Goal: Information Seeking & Learning: Learn about a topic

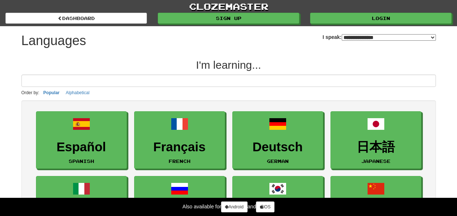
select select "*******"
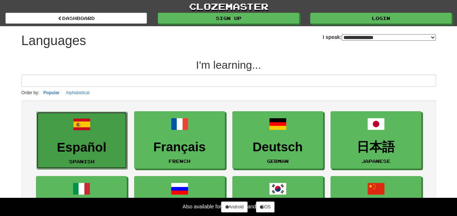
click at [110, 117] on link "Español Spanish" at bounding box center [81, 141] width 91 height 58
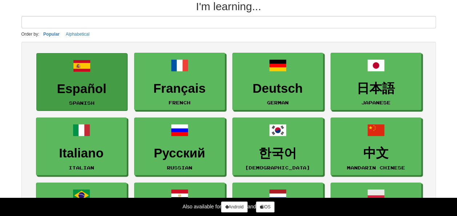
scroll to position [68, 0]
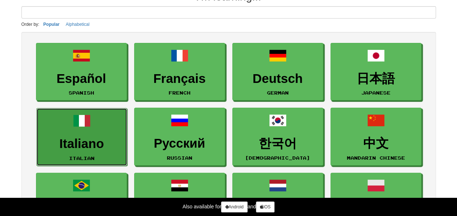
click at [94, 143] on h3 "Italiano" at bounding box center [81, 144] width 83 height 14
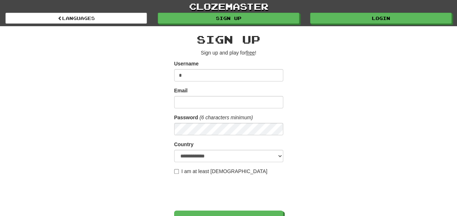
type input "**********"
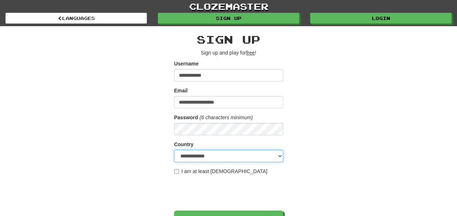
select select "**"
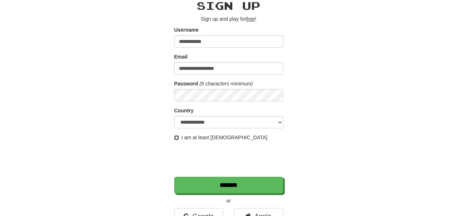
scroll to position [35, 0]
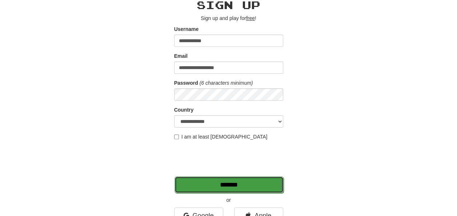
click at [187, 182] on input "*******" at bounding box center [229, 185] width 109 height 17
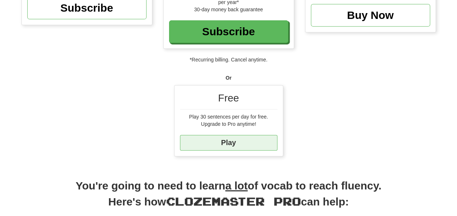
scroll to position [154, 0]
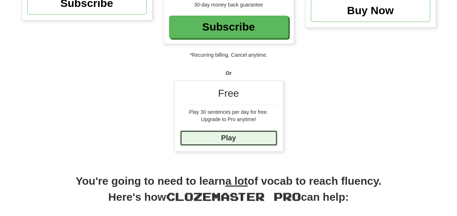
click at [230, 142] on link "Play" at bounding box center [229, 138] width 98 height 16
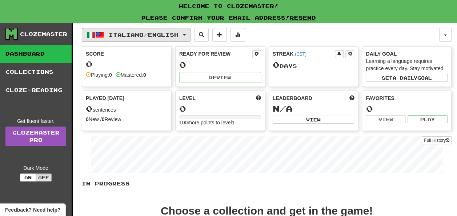
click at [190, 36] on button "Italiano / English" at bounding box center [136, 35] width 109 height 14
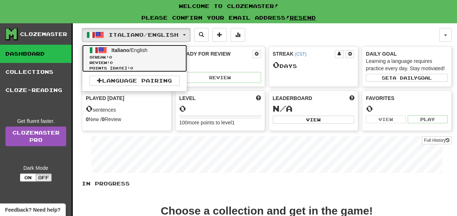
click at [136, 52] on span "Italiano / English" at bounding box center [130, 50] width 36 height 6
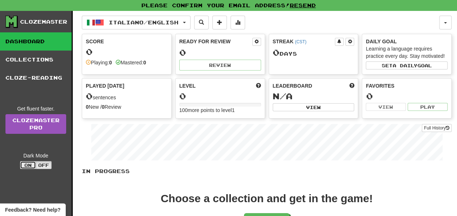
click at [35, 169] on button "On" at bounding box center [28, 165] width 16 height 8
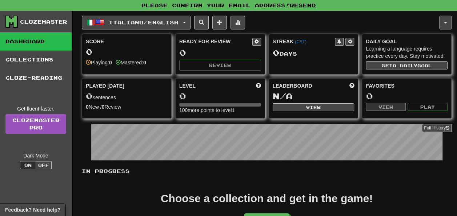
click at [445, 17] on button "button" at bounding box center [446, 23] width 12 height 14
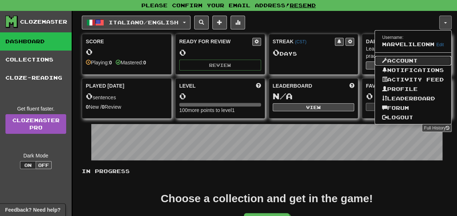
click at [391, 61] on link "Account" at bounding box center [413, 60] width 76 height 9
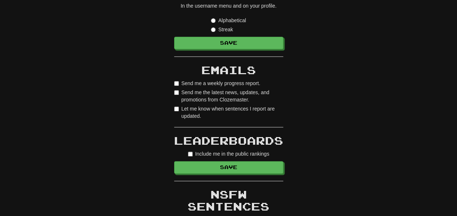
scroll to position [422, 0]
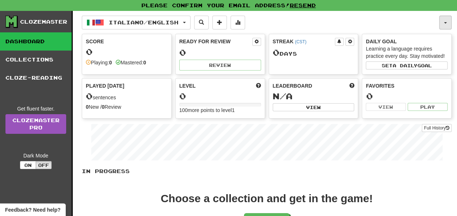
click at [445, 25] on button "button" at bounding box center [446, 23] width 12 height 14
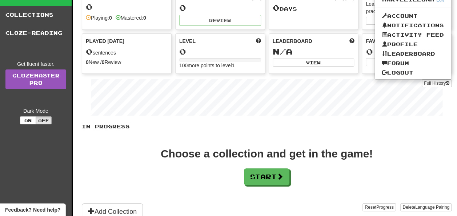
scroll to position [45, 0]
click at [248, 172] on button "Start" at bounding box center [267, 177] width 45 height 17
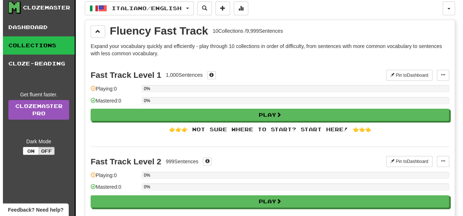
scroll to position [16, 0]
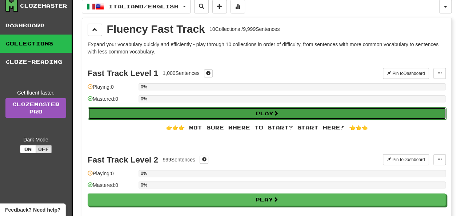
click at [184, 110] on button "Play" at bounding box center [267, 113] width 359 height 12
select select "**"
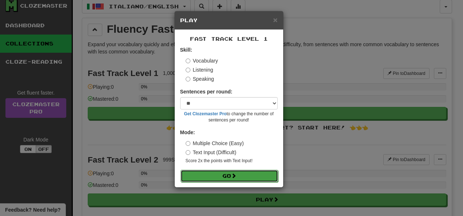
click at [214, 174] on button "Go" at bounding box center [230, 176] width 98 height 12
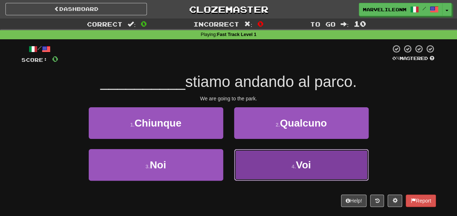
click at [272, 164] on button "4 . Voi" at bounding box center [301, 165] width 135 height 32
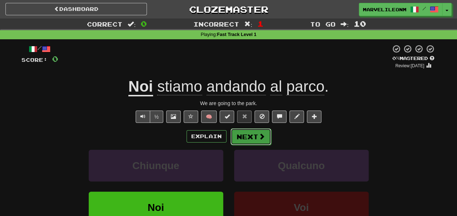
click at [239, 134] on button "Next" at bounding box center [251, 136] width 41 height 17
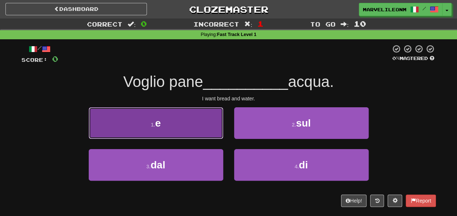
click at [202, 127] on button "1 . e" at bounding box center [156, 123] width 135 height 32
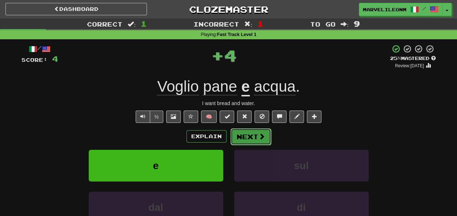
click at [239, 138] on button "Next" at bounding box center [251, 136] width 41 height 17
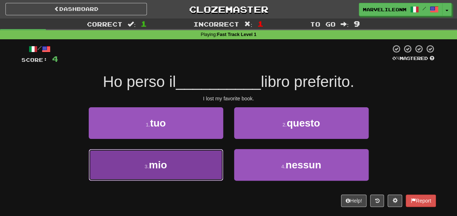
click at [216, 167] on button "3 . mio" at bounding box center [156, 165] width 135 height 32
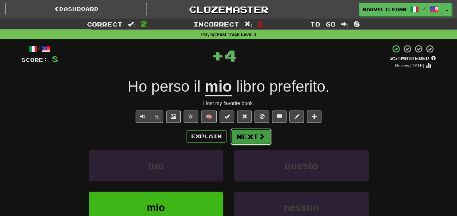
click at [250, 141] on button "Next" at bounding box center [251, 136] width 41 height 17
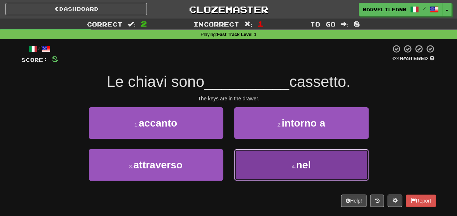
click at [273, 167] on button "4 . nel" at bounding box center [301, 165] width 135 height 32
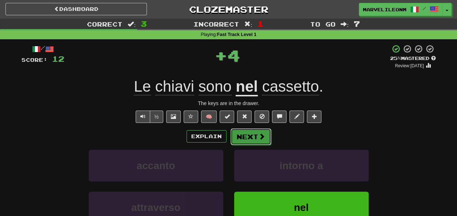
click at [250, 139] on button "Next" at bounding box center [251, 136] width 41 height 17
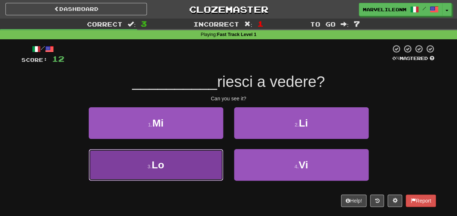
click at [212, 158] on button "3 . Lo" at bounding box center [156, 165] width 135 height 32
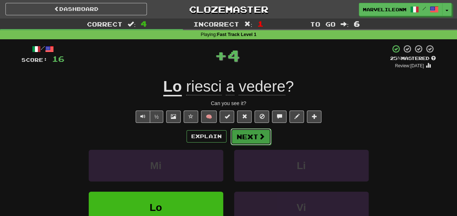
click at [239, 143] on button "Next" at bounding box center [251, 136] width 41 height 17
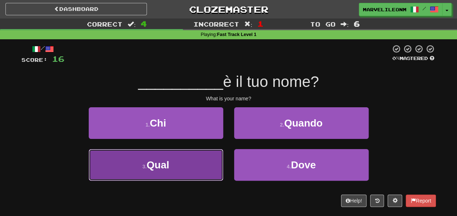
click at [211, 172] on button "3 . Qual" at bounding box center [156, 165] width 135 height 32
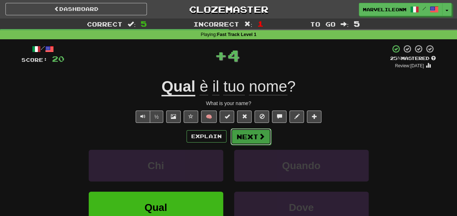
click at [243, 137] on button "Next" at bounding box center [251, 136] width 41 height 17
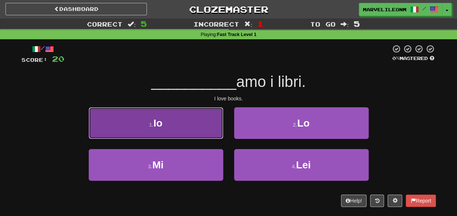
click at [215, 134] on button "1 . Io" at bounding box center [156, 123] width 135 height 32
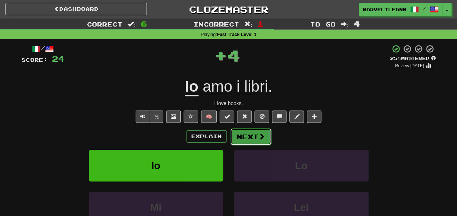
click at [247, 135] on button "Next" at bounding box center [251, 136] width 41 height 17
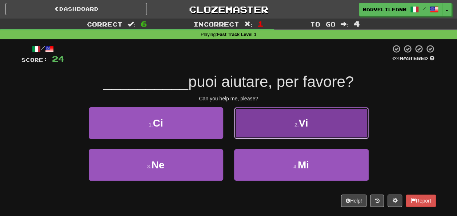
click at [266, 115] on button "2 . Vi" at bounding box center [301, 123] width 135 height 32
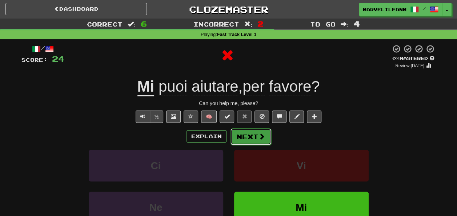
click at [269, 138] on button "Next" at bounding box center [251, 136] width 41 height 17
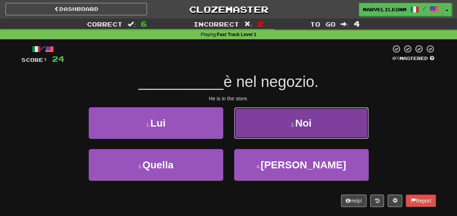
click at [268, 115] on button "2 . Noi" at bounding box center [301, 123] width 135 height 32
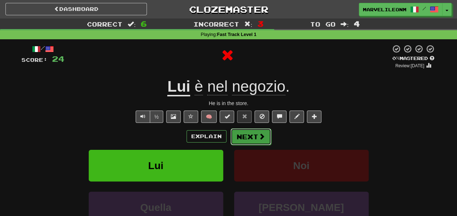
click at [253, 136] on button "Next" at bounding box center [251, 136] width 41 height 17
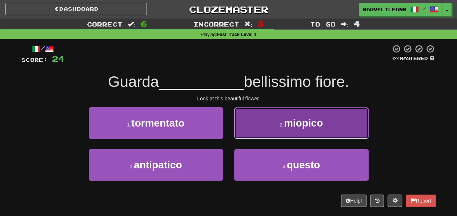
click at [249, 130] on button "2 . miopico" at bounding box center [301, 123] width 135 height 32
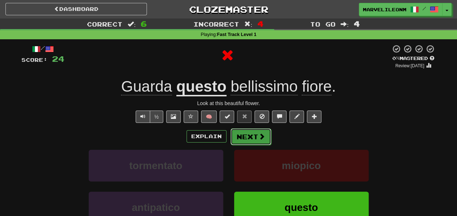
click at [248, 131] on button "Next" at bounding box center [251, 136] width 41 height 17
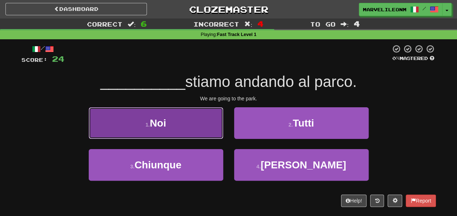
click at [186, 123] on button "1 . Noi" at bounding box center [156, 123] width 135 height 32
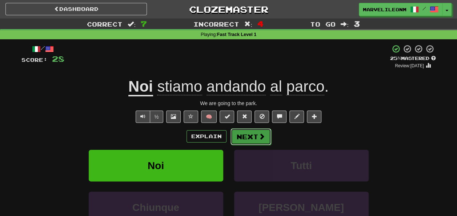
click at [246, 136] on button "Next" at bounding box center [251, 136] width 41 height 17
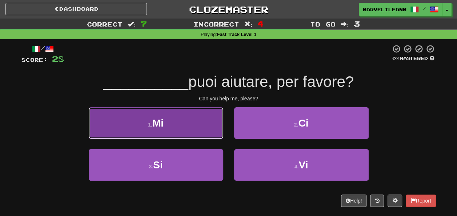
click at [215, 128] on button "1 . Mi" at bounding box center [156, 123] width 135 height 32
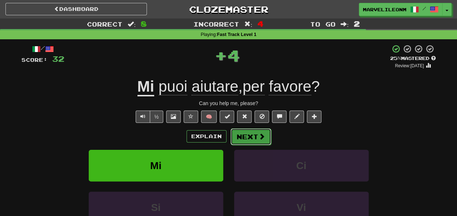
click at [250, 134] on button "Next" at bounding box center [251, 136] width 41 height 17
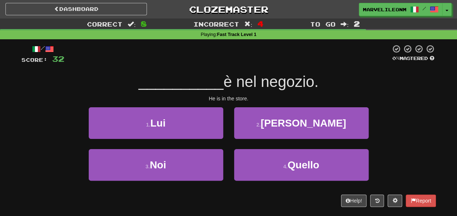
click at [189, 143] on div "1 . Lui" at bounding box center [156, 128] width 146 height 42
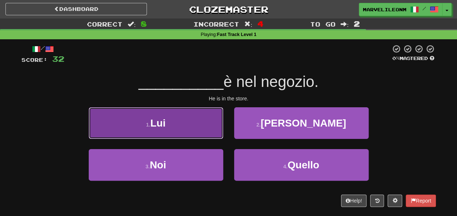
click at [186, 133] on button "1 . Lui" at bounding box center [156, 123] width 135 height 32
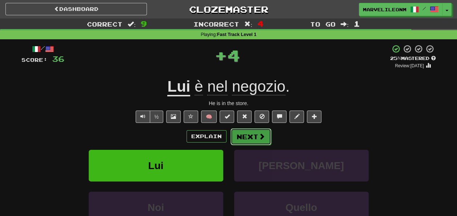
click at [238, 137] on button "Next" at bounding box center [251, 136] width 41 height 17
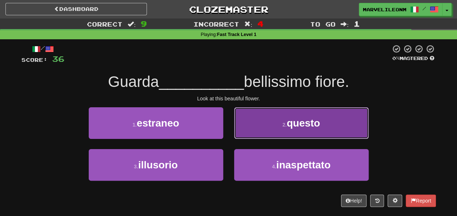
click at [277, 131] on button "2 . questo" at bounding box center [301, 123] width 135 height 32
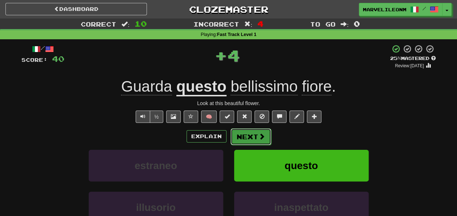
click at [259, 133] on span at bounding box center [262, 136] width 7 height 7
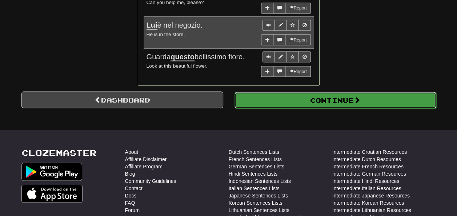
click at [336, 92] on button "Continue" at bounding box center [336, 100] width 202 height 17
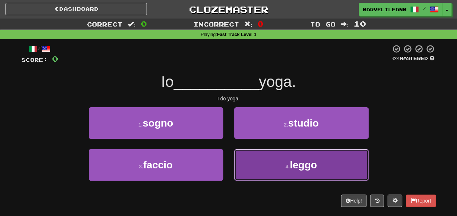
click at [260, 162] on button "4 . leggo" at bounding box center [301, 165] width 135 height 32
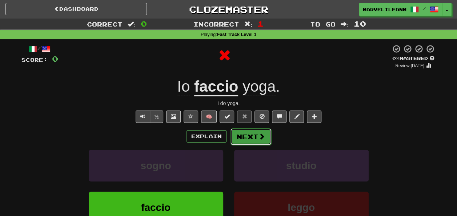
click at [252, 138] on button "Next" at bounding box center [251, 136] width 41 height 17
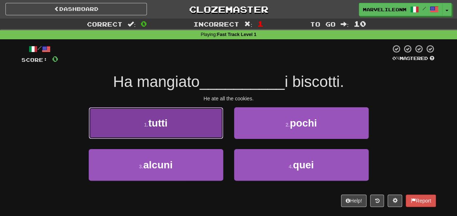
click at [190, 116] on button "1 . tutti" at bounding box center [156, 123] width 135 height 32
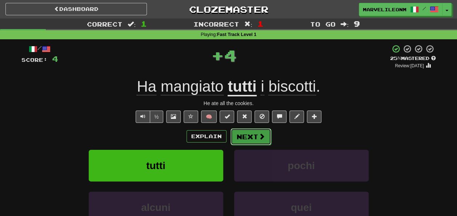
click at [245, 136] on button "Next" at bounding box center [251, 136] width 41 height 17
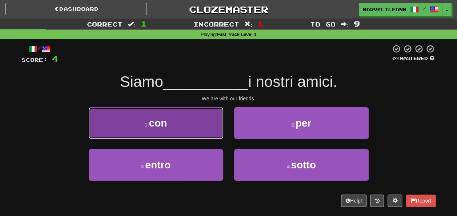
click at [177, 134] on button "1 . con" at bounding box center [156, 123] width 135 height 32
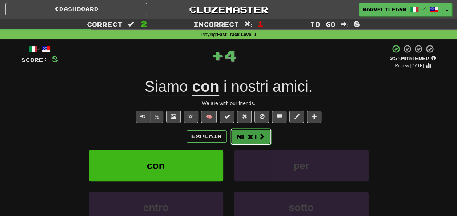
click at [239, 135] on button "Next" at bounding box center [251, 136] width 41 height 17
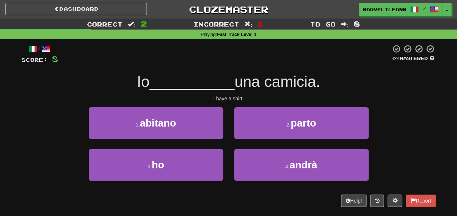
click at [211, 79] on span "__________" at bounding box center [192, 81] width 85 height 17
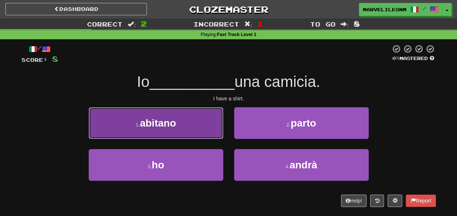
click at [194, 116] on button "1 . abitano" at bounding box center [156, 123] width 135 height 32
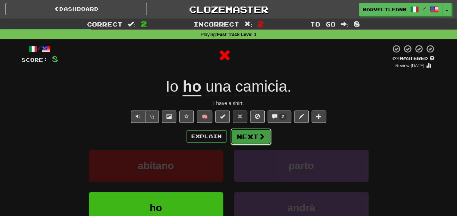
click at [256, 138] on button "Next" at bounding box center [251, 136] width 41 height 17
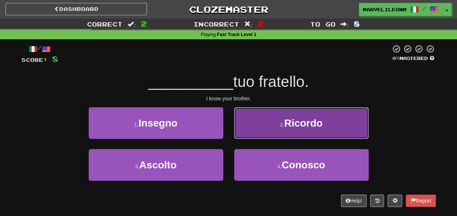
click at [269, 138] on button "2 . Ricordo" at bounding box center [301, 123] width 135 height 32
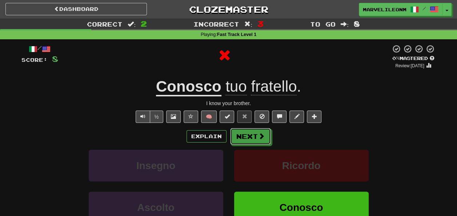
click at [269, 138] on button "Next" at bounding box center [250, 136] width 41 height 17
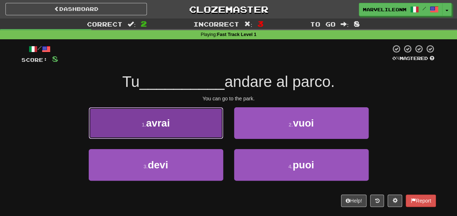
click at [202, 118] on button "1 . avrai" at bounding box center [156, 123] width 135 height 32
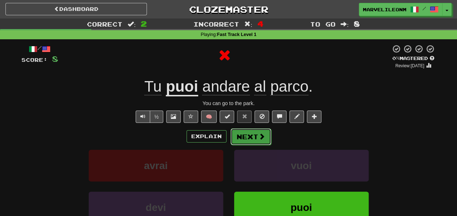
click at [253, 138] on button "Next" at bounding box center [251, 136] width 41 height 17
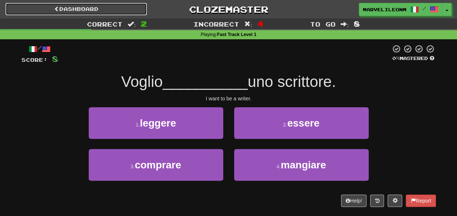
click at [92, 9] on link "Dashboard" at bounding box center [76, 9] width 142 height 12
